Goal: Navigation & Orientation: Find specific page/section

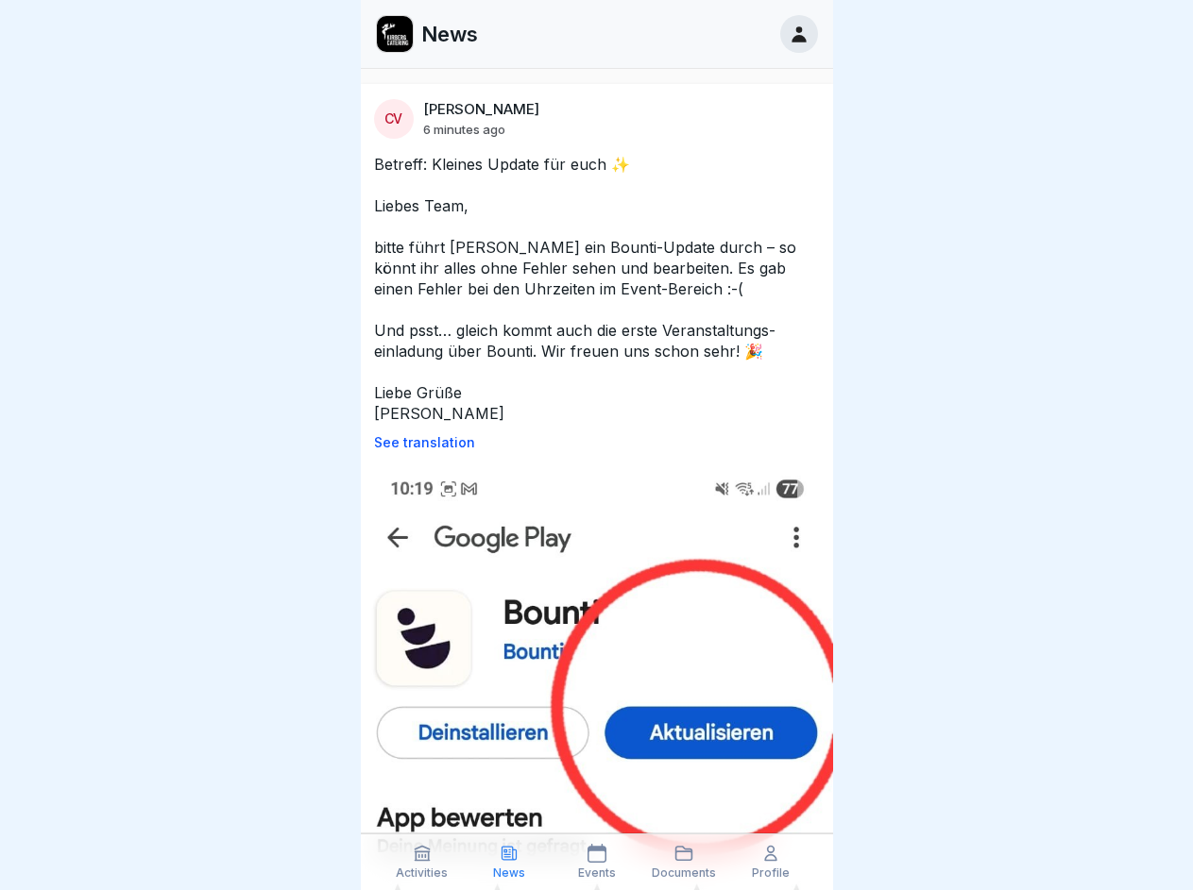
click at [588, 443] on p "See translation" at bounding box center [597, 442] width 446 height 15
click at [422, 862] on icon at bounding box center [422, 853] width 19 height 19
click at [509, 862] on icon at bounding box center [509, 853] width 19 height 19
click at [596, 862] on icon at bounding box center [596, 853] width 19 height 19
click at [684, 862] on icon at bounding box center [683, 853] width 19 height 19
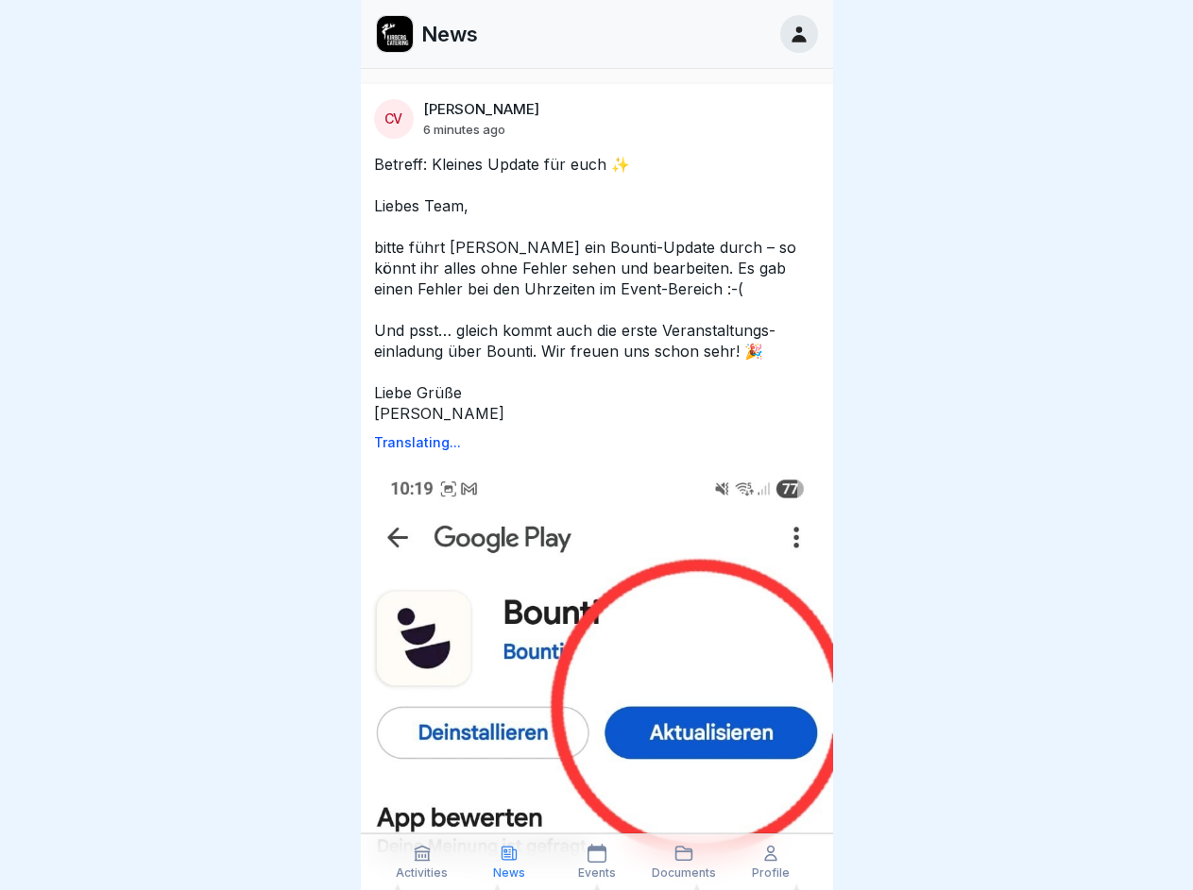
click at [771, 862] on icon at bounding box center [770, 853] width 19 height 19
